Goal: Task Accomplishment & Management: Manage account settings

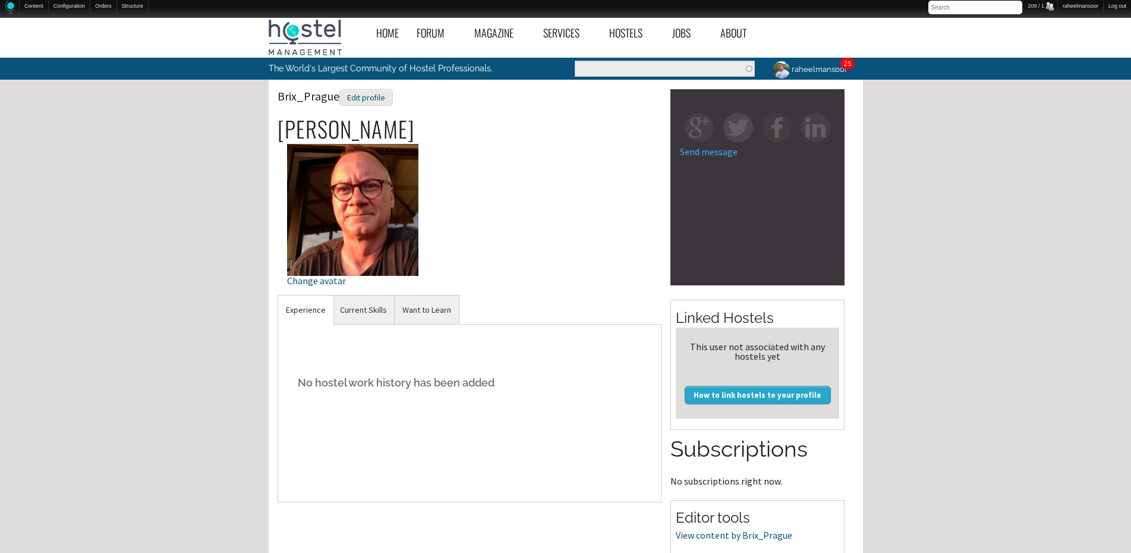
scroll to position [238, 0]
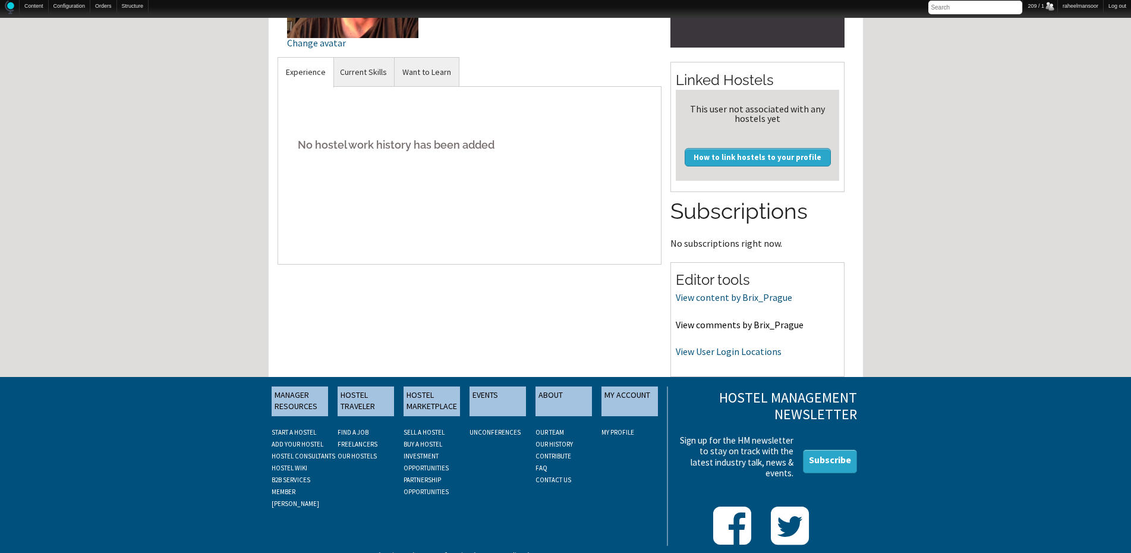
click at [733, 323] on link "View comments by Brix_Prague" at bounding box center [739, 324] width 128 height 12
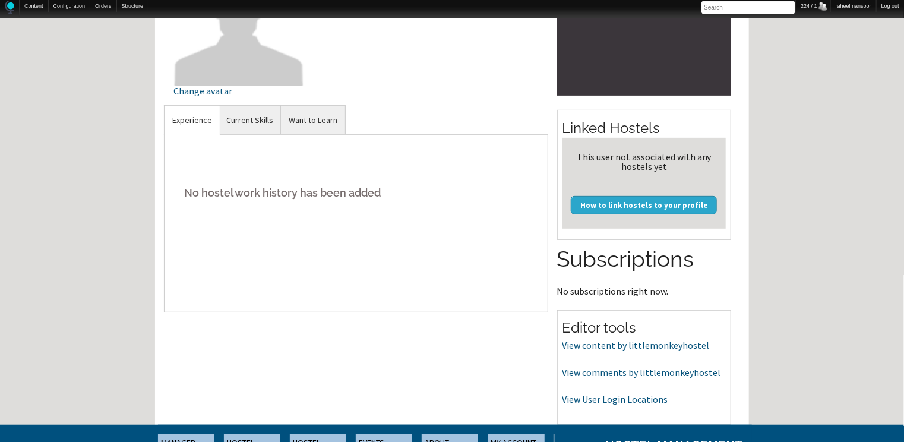
scroll to position [190, 0]
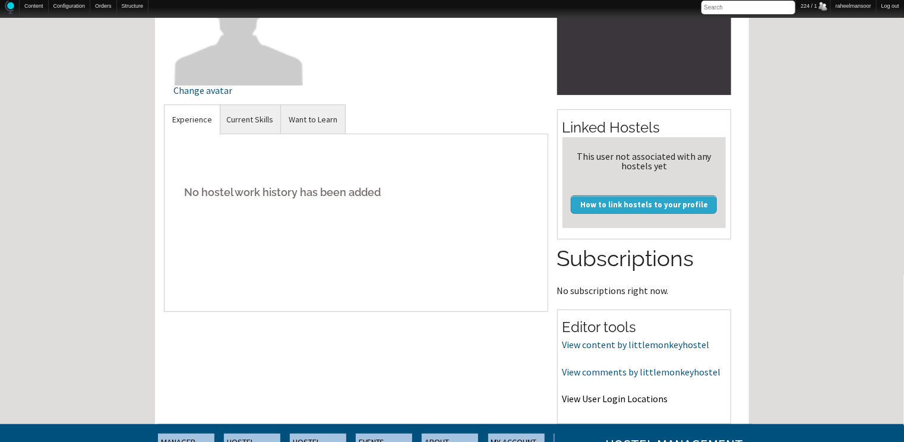
drag, startPoint x: 623, startPoint y: 404, endPoint x: 592, endPoint y: 400, distance: 31.2
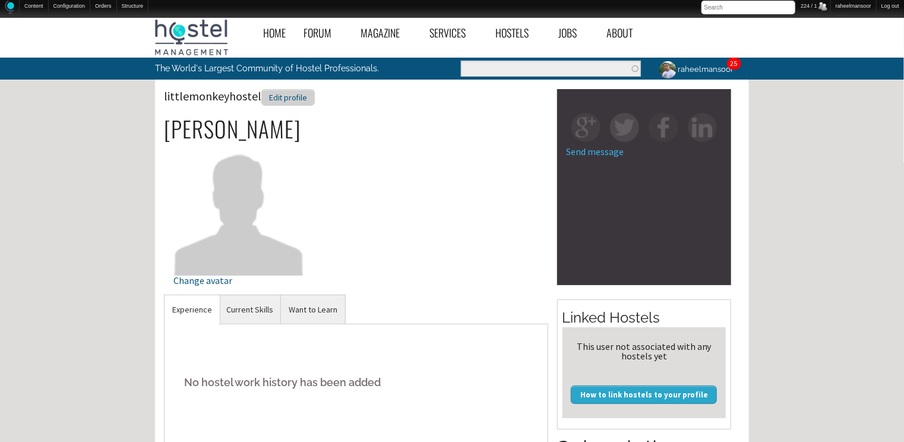
click at [283, 97] on div "Edit profile" at bounding box center [287, 97] width 53 height 17
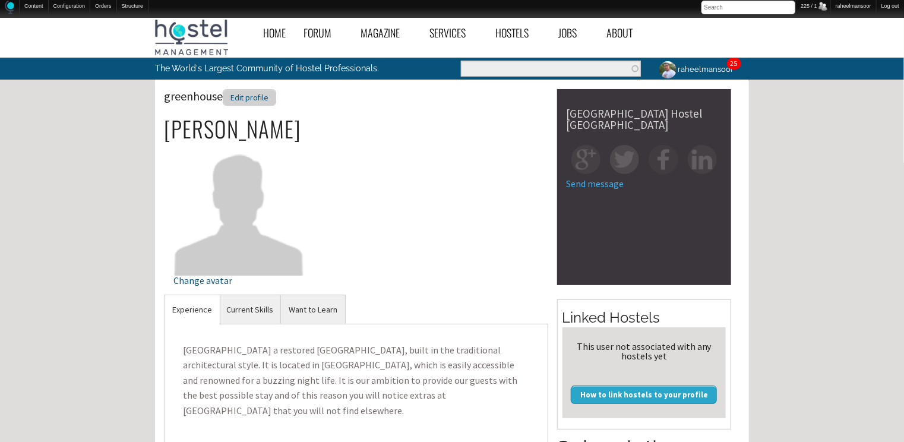
click at [255, 96] on div "Edit profile" at bounding box center [249, 97] width 53 height 17
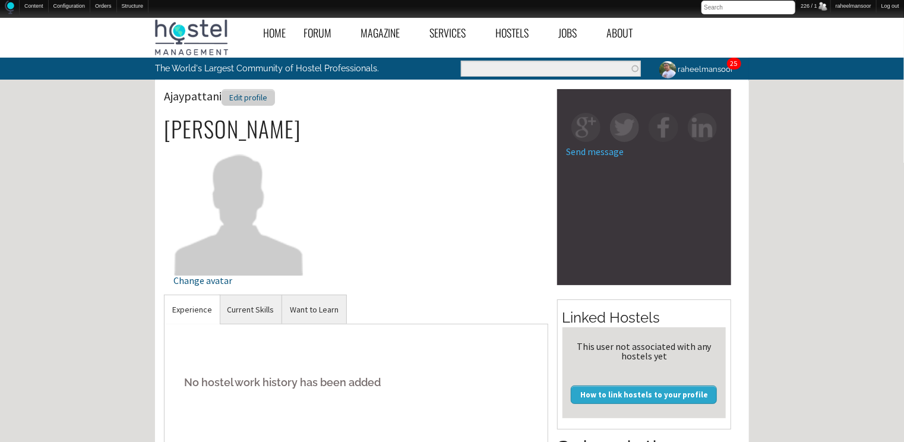
click at [248, 97] on div "Edit profile" at bounding box center [248, 97] width 53 height 17
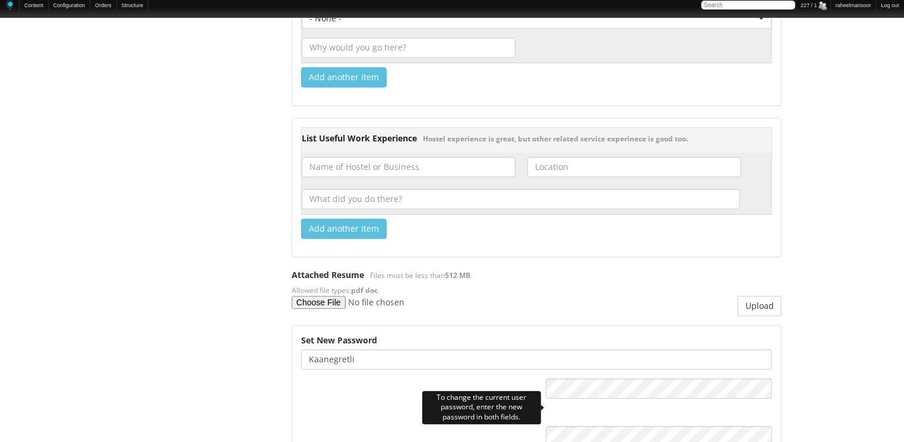
scroll to position [1618, 0]
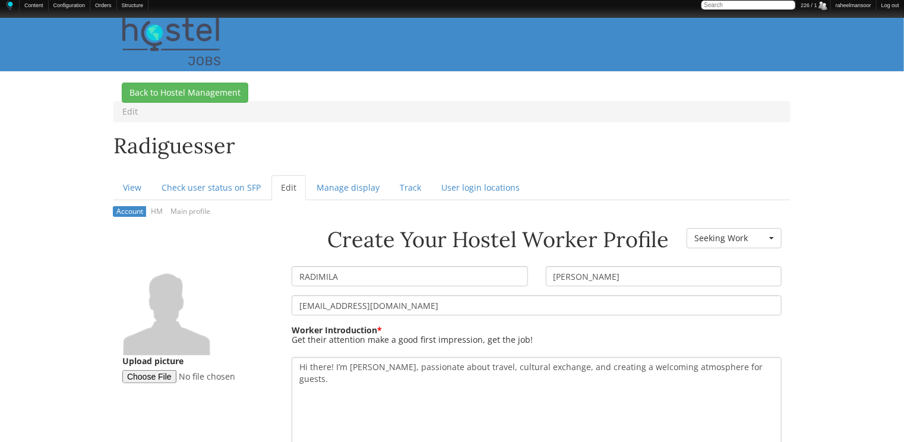
click at [308, 274] on input "RADIMILA" at bounding box center [410, 276] width 236 height 20
type input "Radimila"
click at [558, 273] on input "DE AMORIM" at bounding box center [664, 276] width 236 height 20
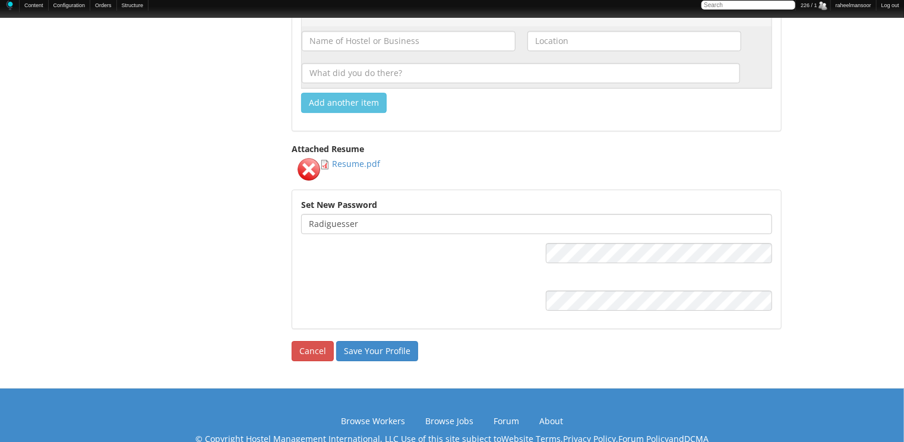
scroll to position [1838, 0]
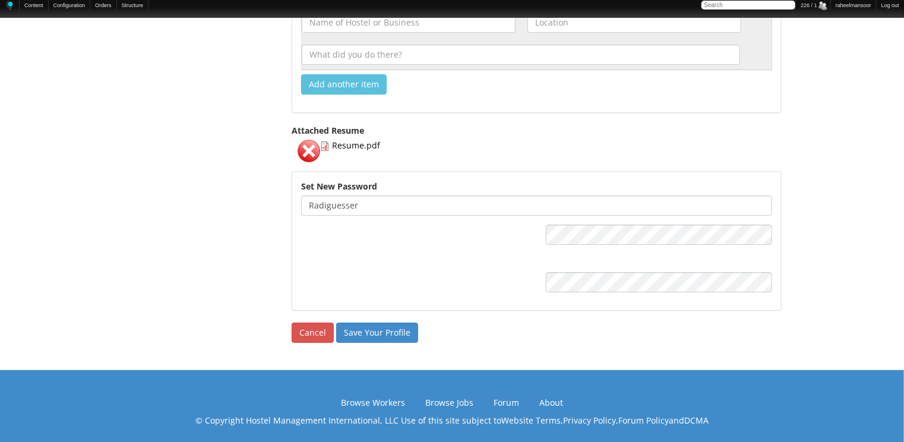
type input "De Amorim"
click at [367, 326] on input "Save Your Profile" at bounding box center [377, 333] width 82 height 20
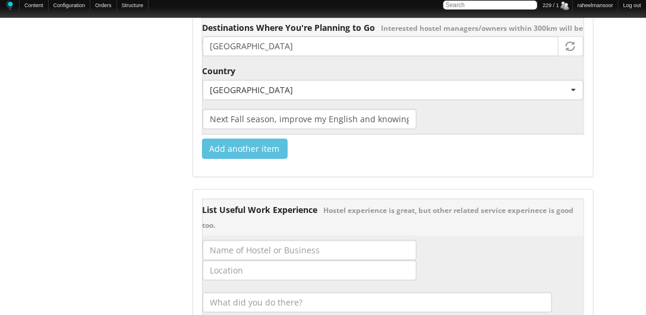
scroll to position [2037, 0]
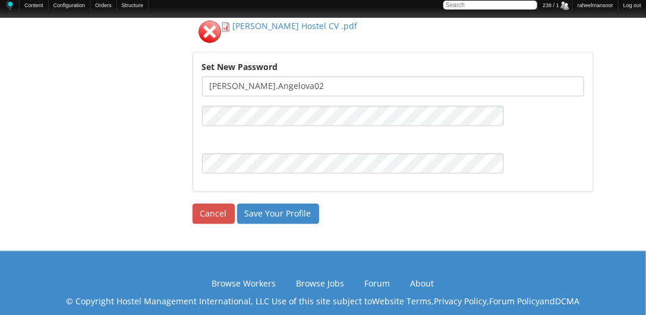
scroll to position [2157, 0]
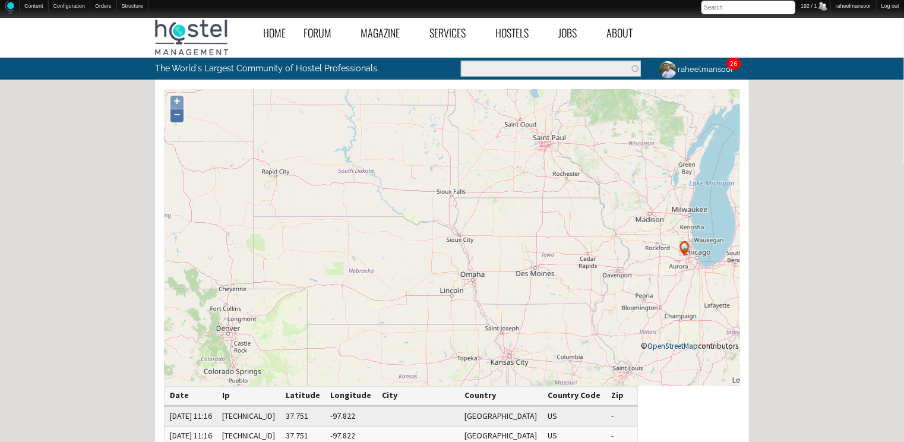
click at [179, 121] on link "−" at bounding box center [177, 115] width 13 height 13
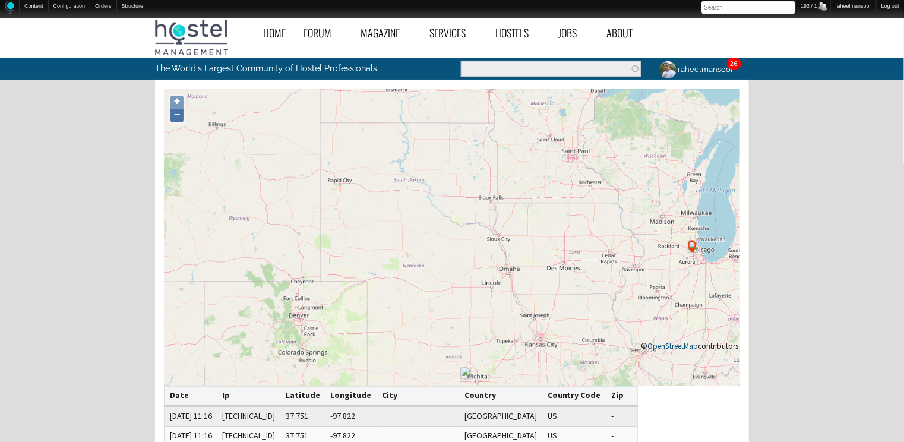
click at [179, 121] on link "−" at bounding box center [177, 115] width 13 height 13
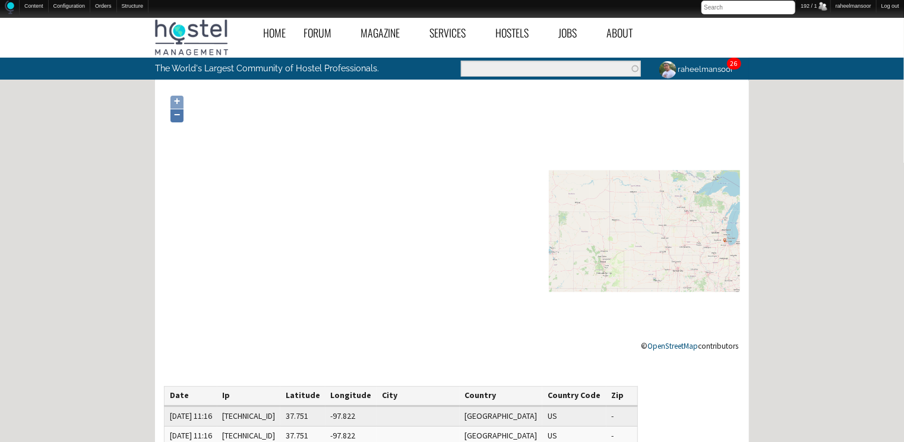
click at [179, 121] on link "−" at bounding box center [177, 115] width 13 height 13
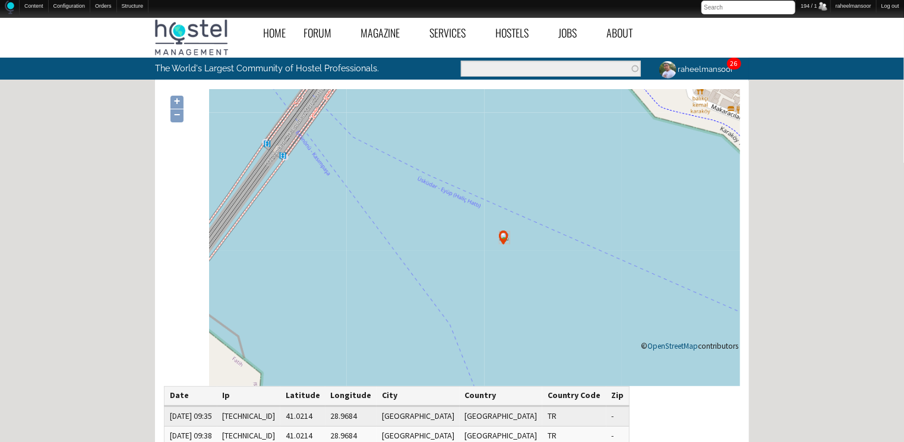
scroll to position [190, 0]
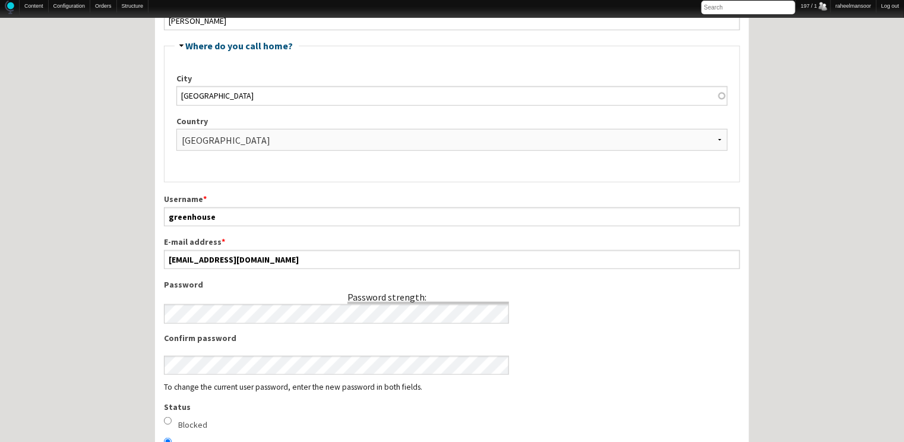
scroll to position [380, 0]
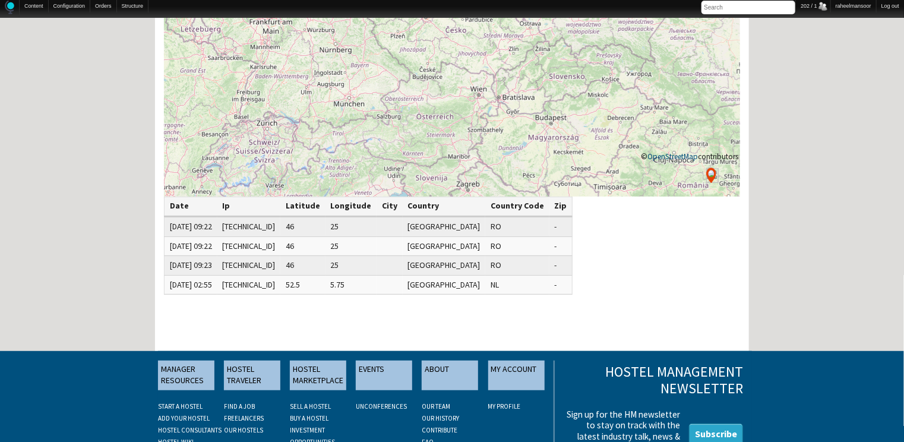
scroll to position [190, 0]
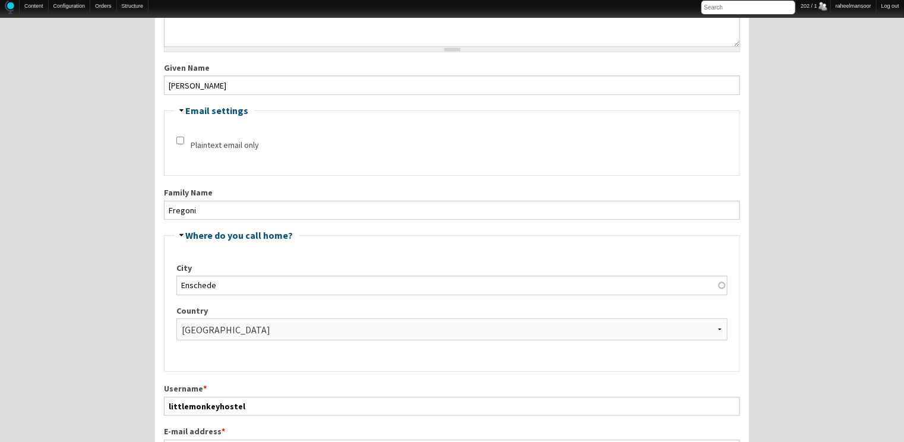
scroll to position [380, 0]
